Goal: Task Accomplishment & Management: Use online tool/utility

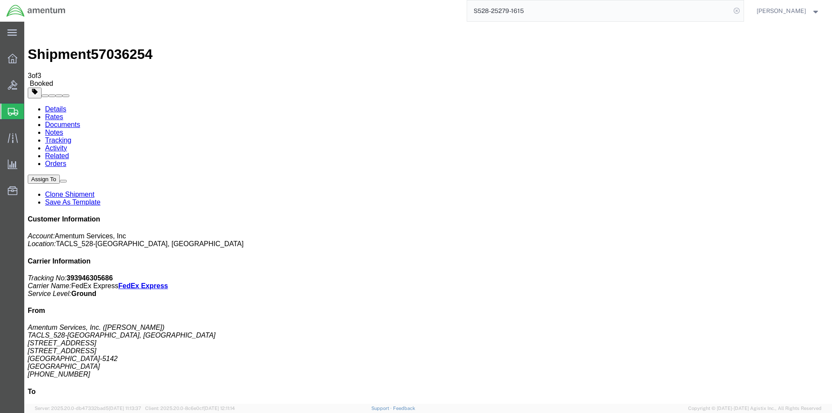
click at [736, 15] on icon at bounding box center [736, 11] width 12 height 12
click at [739, 12] on icon at bounding box center [736, 11] width 12 height 12
paste input "S528-25279-1616"
click at [737, 13] on icon at bounding box center [736, 11] width 12 height 12
type input "S528-25279-1616"
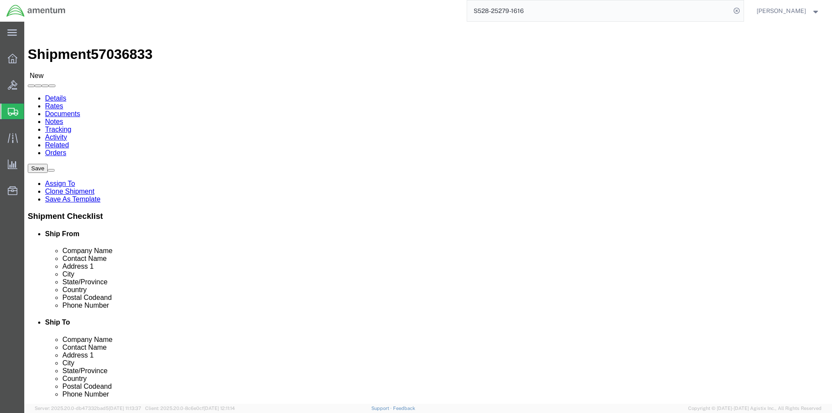
select select "42692"
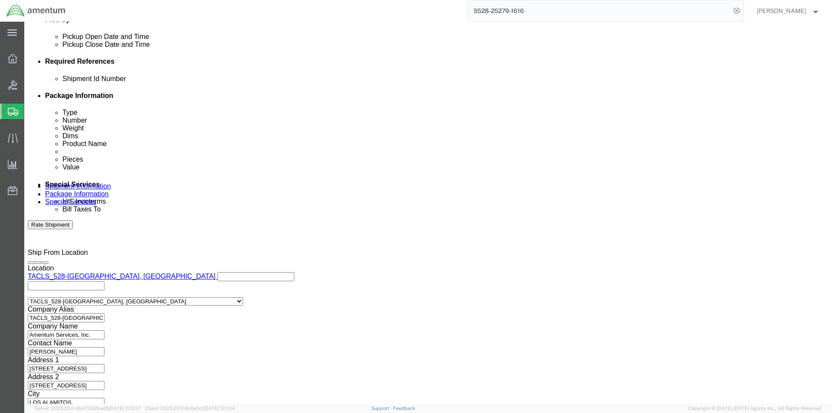
scroll to position [395, 0]
click button "Continue"
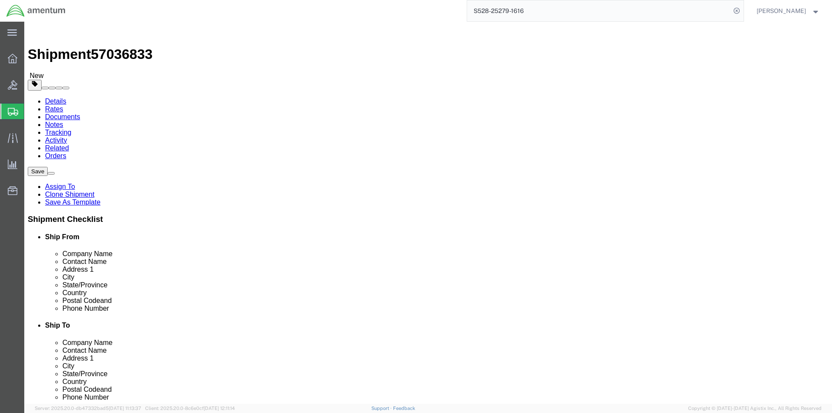
click button "Rate Shipment"
